Goal: Task Accomplishment & Management: Use online tool/utility

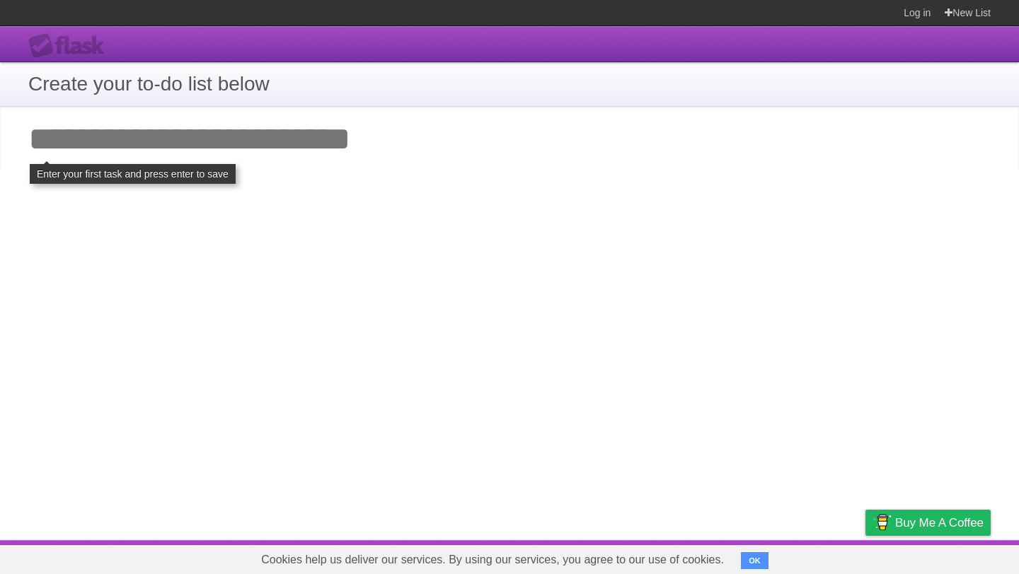
type input "*"
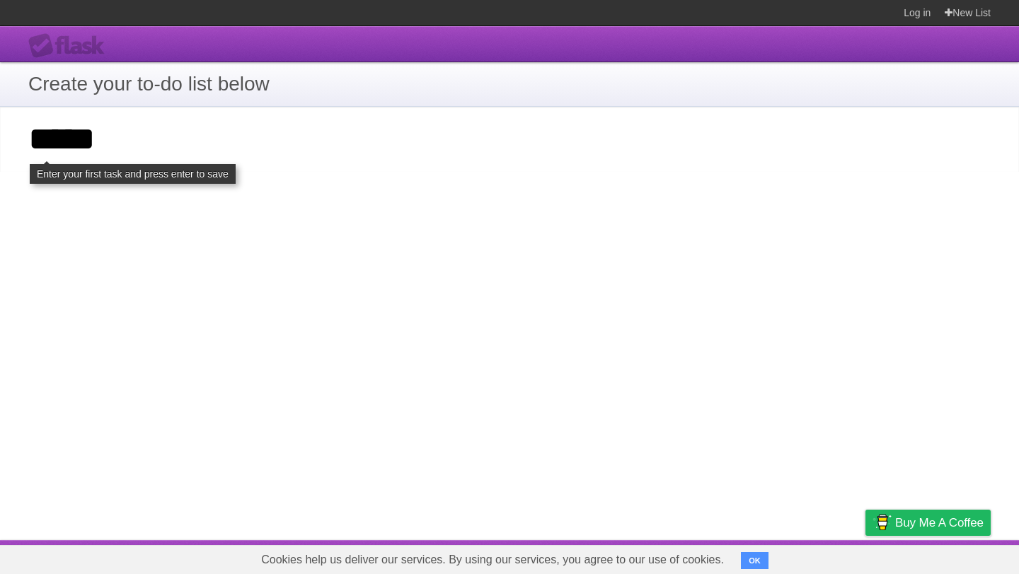
type input "*****"
click input "**********" at bounding box center [0, 0] width 0 height 0
